Goal: Navigation & Orientation: Find specific page/section

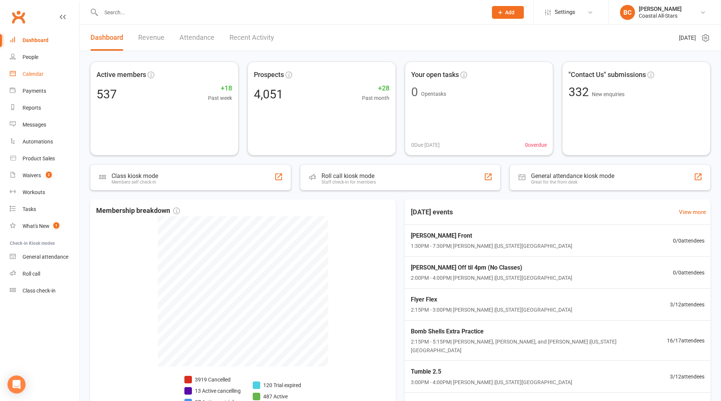
click at [36, 74] on div "Calendar" at bounding box center [33, 74] width 21 height 6
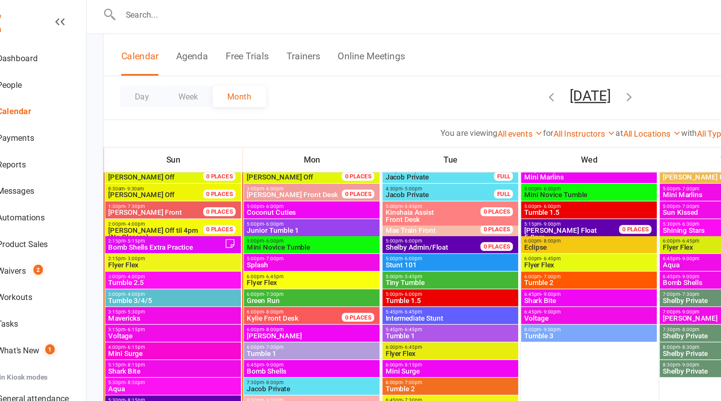
scroll to position [642, 0]
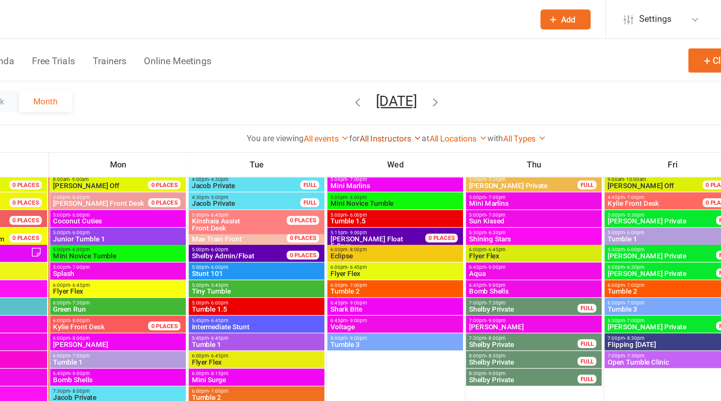
click at [393, 88] on link "All Instructors" at bounding box center [396, 88] width 39 height 6
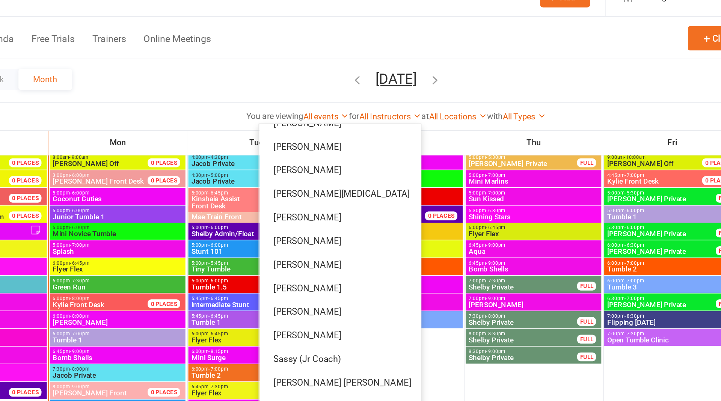
scroll to position [274, 0]
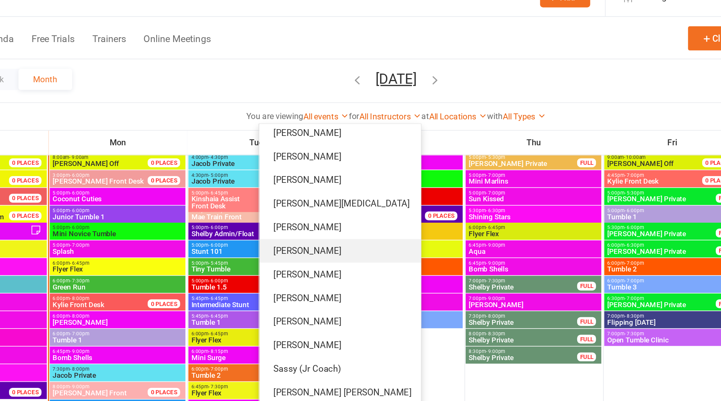
click at [378, 177] on link "[PERSON_NAME]" at bounding box center [364, 173] width 103 height 15
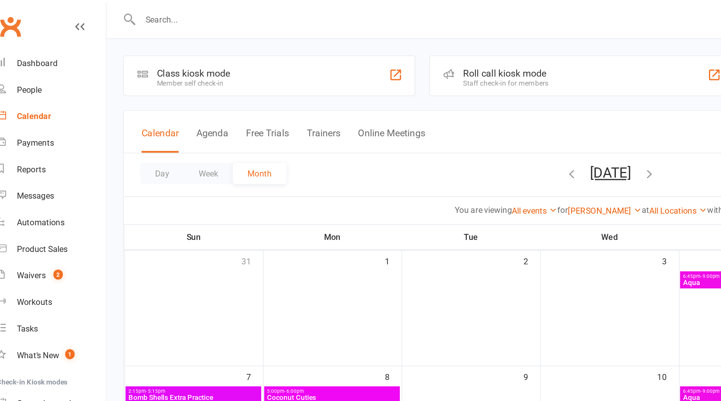
click at [429, 111] on icon "button" at bounding box center [425, 110] width 8 height 8
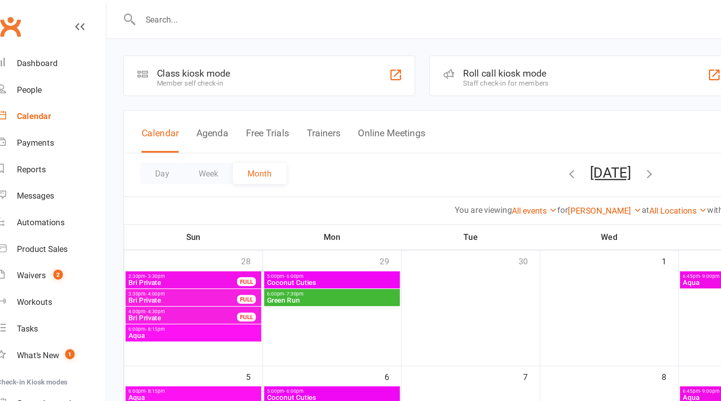
click at [371, 109] on icon "button" at bounding box center [375, 110] width 8 height 8
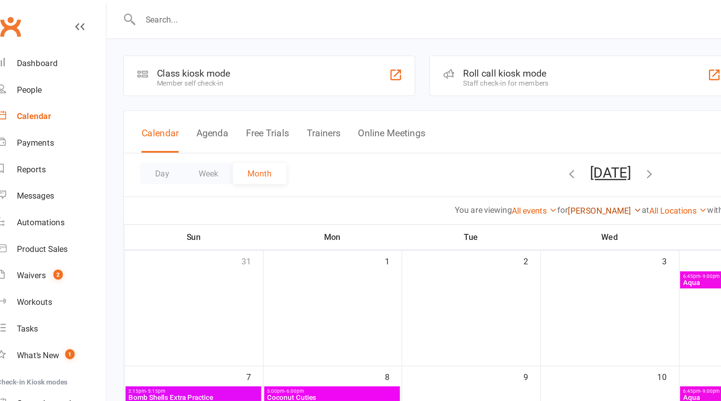
click at [389, 133] on link "[PERSON_NAME]" at bounding box center [396, 134] width 47 height 6
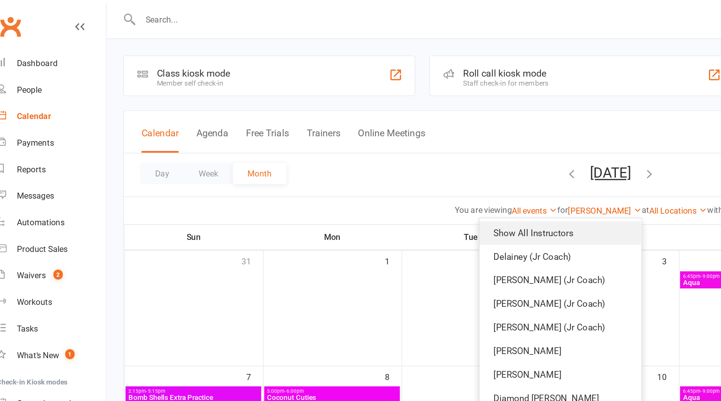
click at [372, 151] on link "Show All Instructors" at bounding box center [368, 148] width 103 height 15
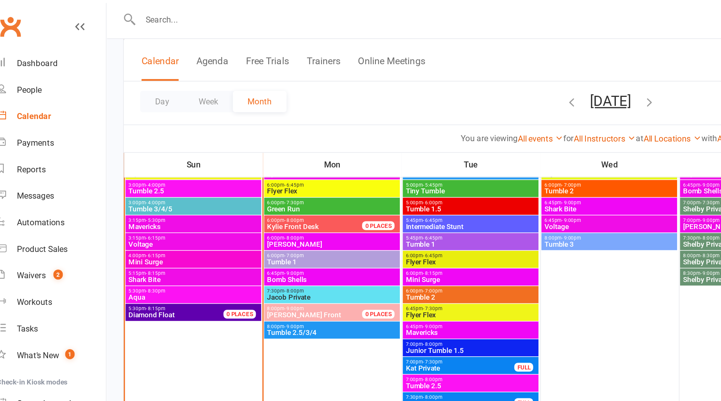
scroll to position [590, 0]
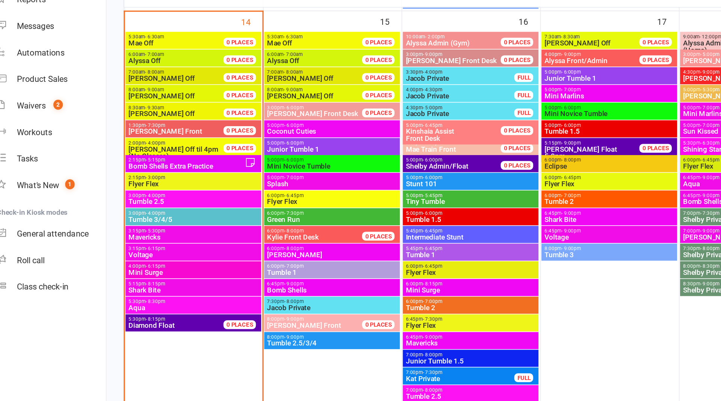
click at [213, 236] on span "Flyer Flex" at bounding box center [222, 236] width 83 height 5
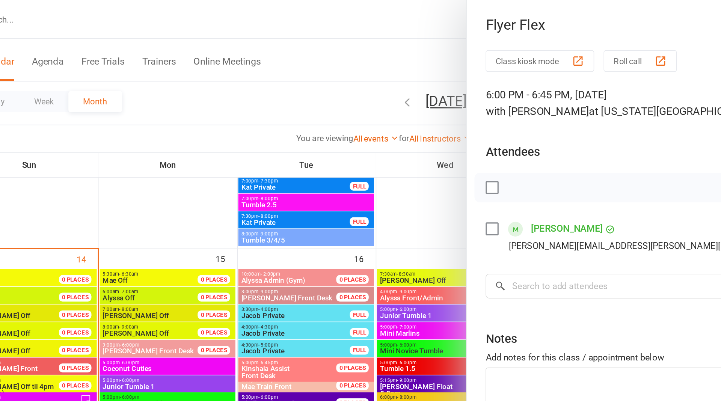
scroll to position [545, 0]
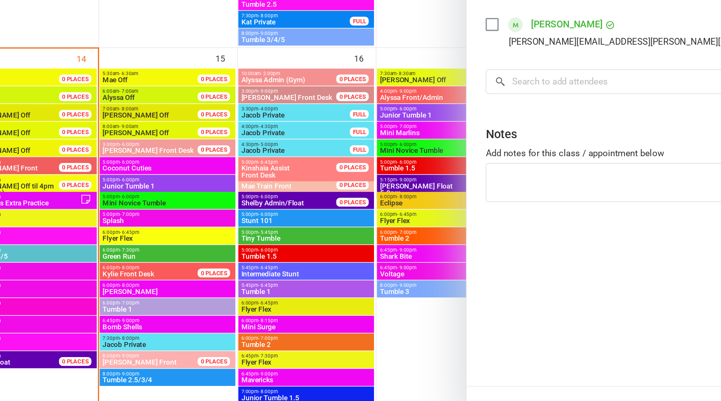
click at [220, 247] on div at bounding box center [401, 200] width 642 height 401
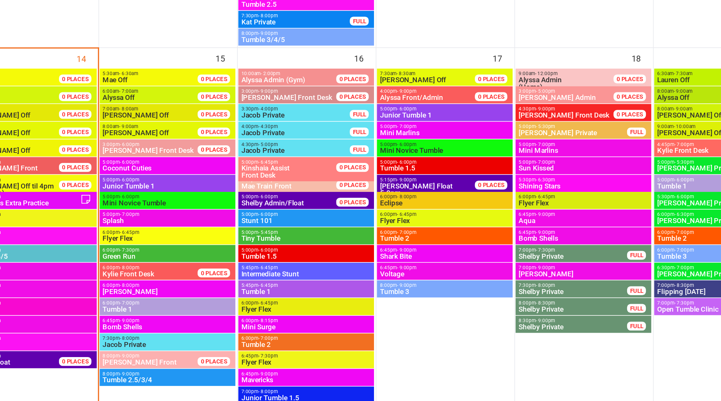
click at [220, 247] on span "Junior Tumble 1" at bounding box center [222, 248] width 83 height 5
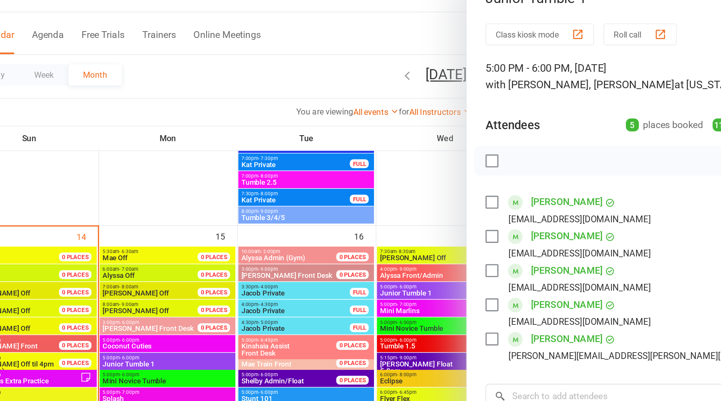
scroll to position [5, 0]
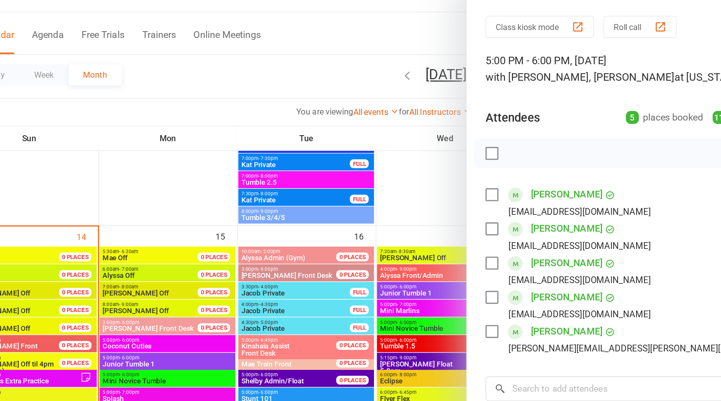
click at [379, 36] on div at bounding box center [401, 200] width 642 height 401
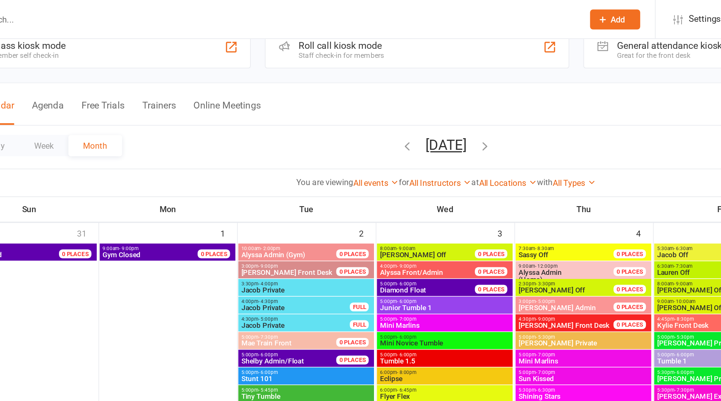
scroll to position [0, 0]
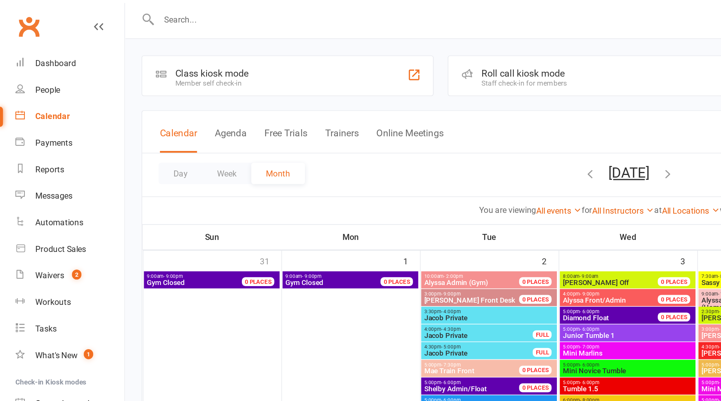
click at [155, 15] on input "text" at bounding box center [290, 12] width 383 height 11
